Goal: Task Accomplishment & Management: Use online tool/utility

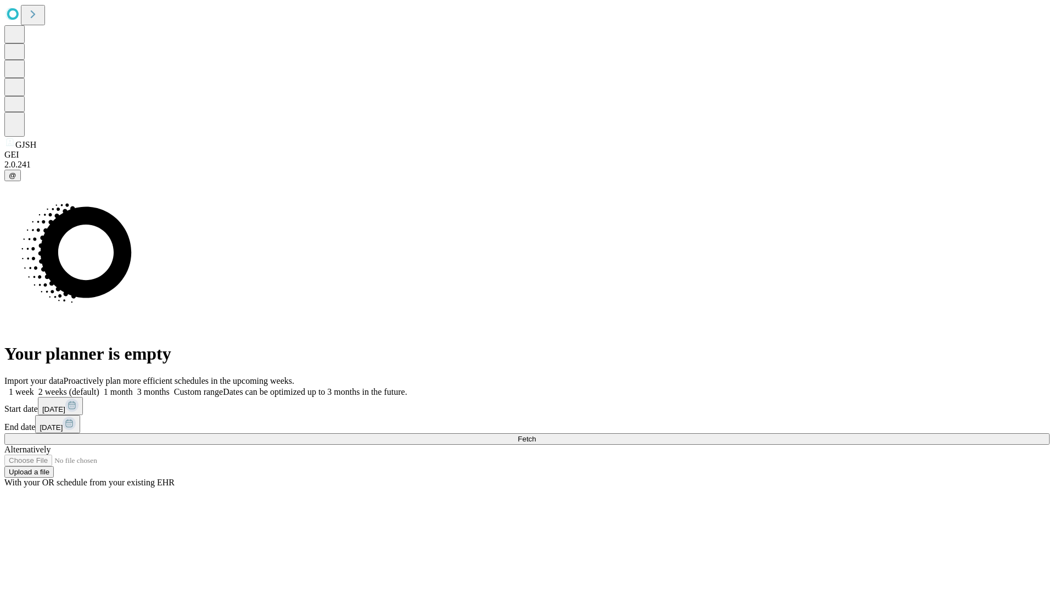
click at [536, 435] on span "Fetch" at bounding box center [526, 439] width 18 height 8
